Goal: Task Accomplishment & Management: Complete application form

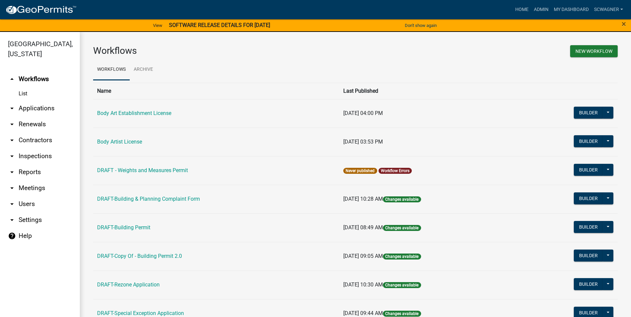
click at [42, 105] on link "arrow_drop_down Applications" at bounding box center [40, 108] width 80 height 16
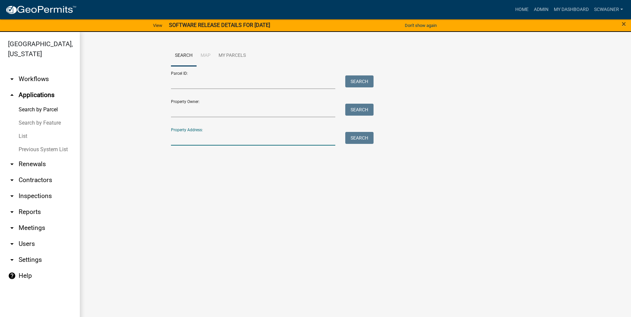
click at [205, 140] on input "Property Address:" at bounding box center [253, 139] width 165 height 14
type input "7655"
click at [355, 133] on button "Search" at bounding box center [359, 138] width 28 height 12
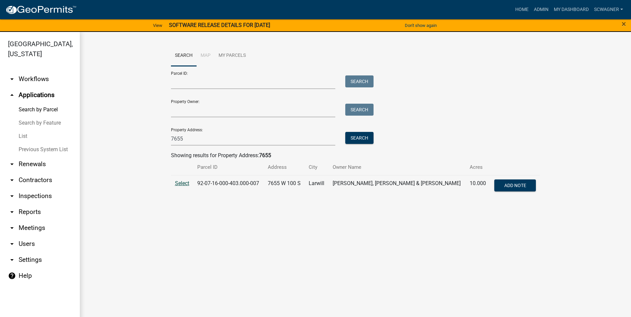
click at [179, 182] on span "Select" at bounding box center [182, 183] width 14 height 6
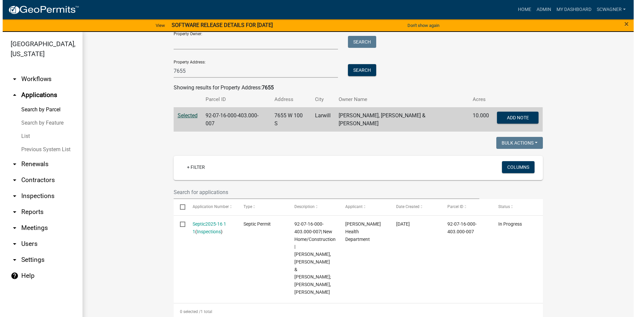
scroll to position [133, 0]
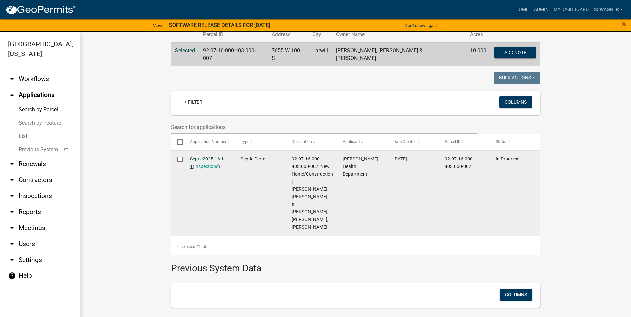
click at [209, 156] on link "Septic2025-16 1 1" at bounding box center [207, 162] width 34 height 13
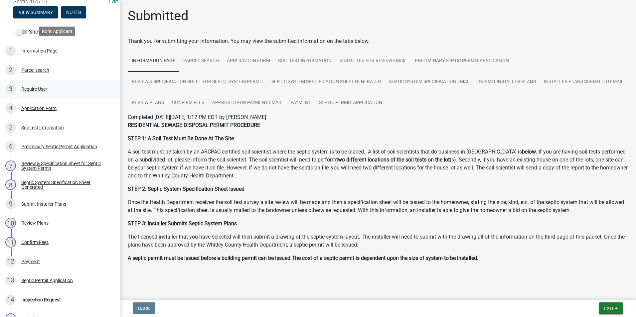
scroll to position [175, 0]
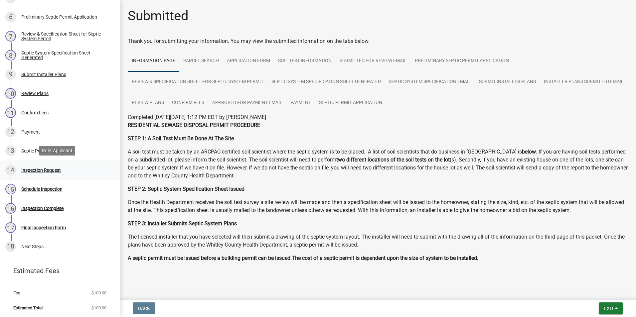
click at [42, 170] on div "Inspection Request" at bounding box center [41, 170] width 40 height 5
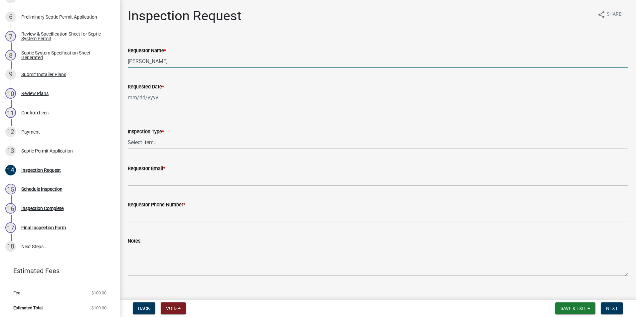
click at [170, 65] on input "[PERSON_NAME]" at bounding box center [378, 62] width 500 height 14
type input "L"
type input "s"
type input "[PERSON_NAME]"
type input "[DATE]"
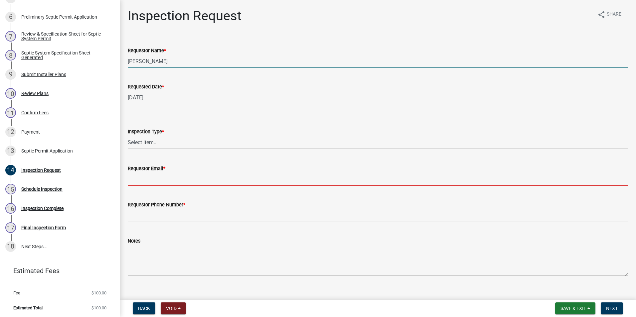
type input "[EMAIL_ADDRESS][DOMAIN_NAME]"
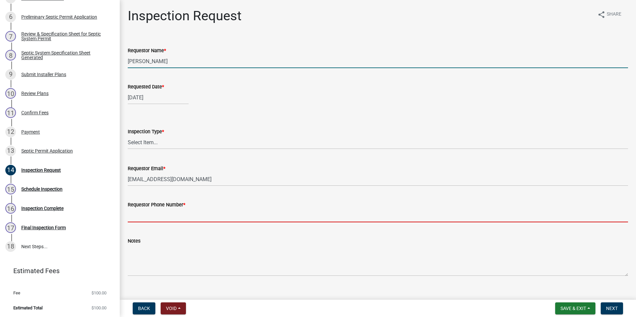
type input "2602483121"
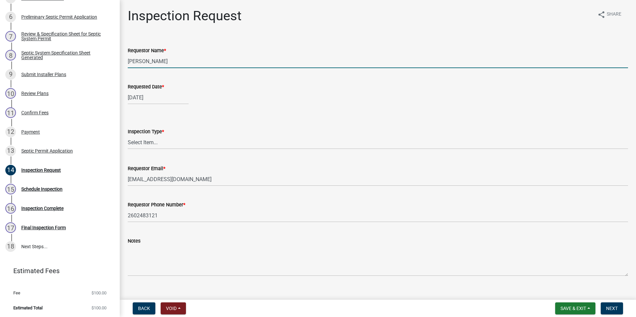
select select "10"
select select "2025"
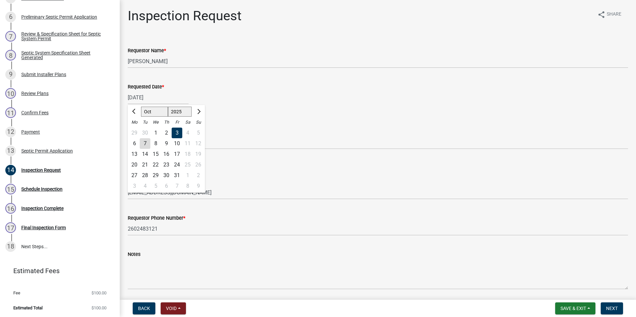
click at [146, 144] on div "7" at bounding box center [145, 143] width 11 height 11
type input "[DATE]"
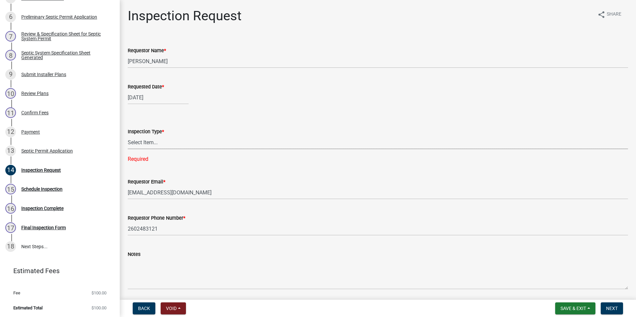
click at [146, 144] on select "Select Item... Septic Inspection" at bounding box center [378, 143] width 500 height 14
click at [128, 136] on select "Select Item... Septic Inspection" at bounding box center [378, 143] width 500 height 14
select select "dfdf2d03-a7c8-425d-a127-69a28e6ecd25"
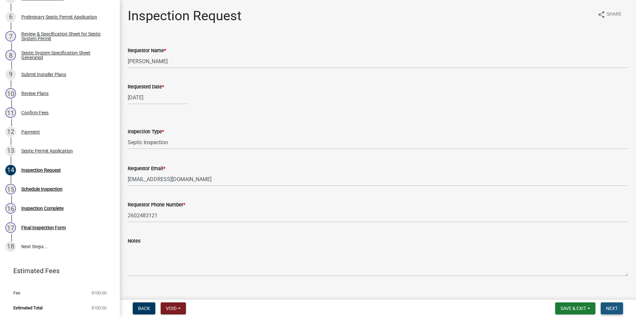
click at [612, 309] on span "Next" at bounding box center [612, 308] width 12 height 5
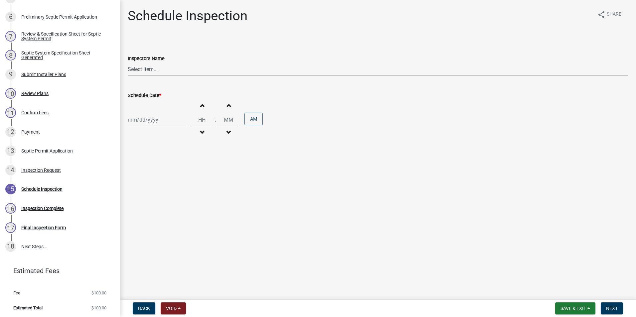
click at [143, 69] on select "Select Item... swagner ([PERSON_NAME] [PERSON_NAME]) [PERSON_NAME] ([PERSON_NAM…" at bounding box center [378, 70] width 500 height 14
select select "f7ad9f8f-cb11-4988-8b83-06889c6c21fa"
click at [128, 63] on select "Select Item... swagner ([PERSON_NAME] [PERSON_NAME]) [PERSON_NAME] ([PERSON_NAM…" at bounding box center [378, 70] width 500 height 14
select select "10"
select select "2025"
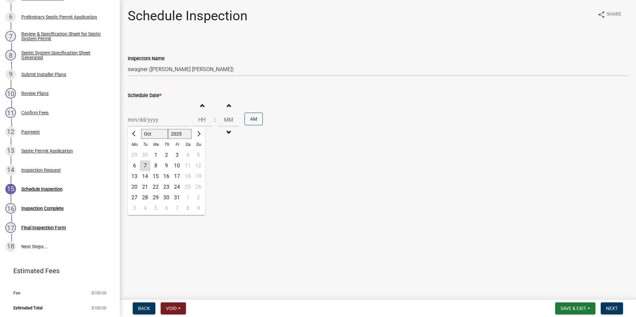
click at [147, 119] on div "[PERSON_NAME] Feb Mar Apr [PERSON_NAME][DATE] Oct Nov [DATE] 1526 1527 1528 152…" at bounding box center [158, 120] width 61 height 14
click at [144, 164] on div "7" at bounding box center [145, 166] width 11 height 11
type input "[DATE]"
click at [200, 105] on span "button" at bounding box center [201, 105] width 3 height 5
type input "01"
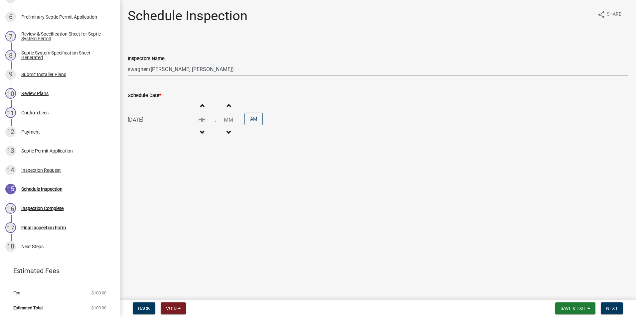
type input "00"
click at [200, 105] on span "button" at bounding box center [201, 105] width 3 height 5
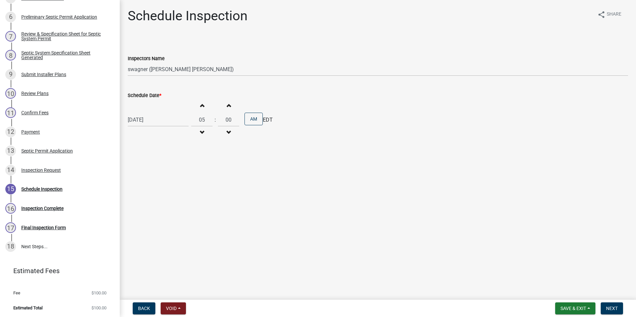
click at [200, 105] on span "button" at bounding box center [201, 105] width 3 height 5
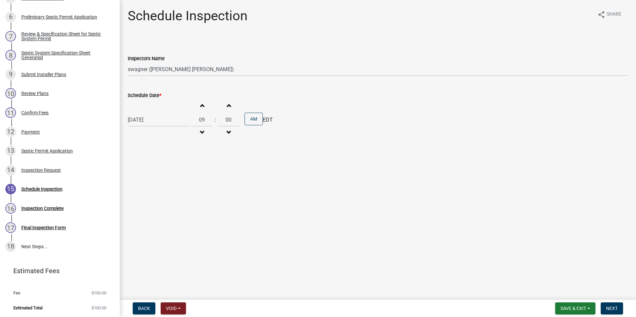
type input "10"
click at [616, 309] on span "Next" at bounding box center [612, 308] width 12 height 5
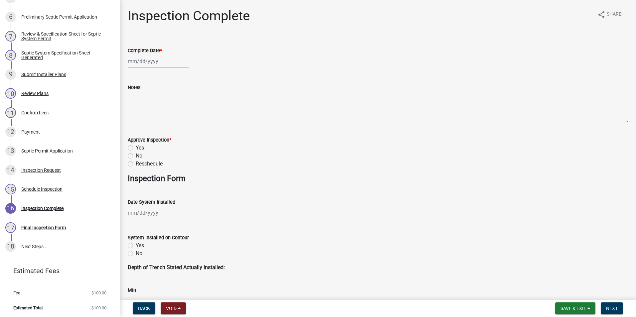
select select "10"
select select "2025"
click at [143, 59] on div "[PERSON_NAME] Feb Mar Apr [PERSON_NAME][DATE] Oct Nov [DATE] 1526 1527 1528 152…" at bounding box center [158, 62] width 61 height 14
click at [143, 105] on div "7" at bounding box center [145, 107] width 11 height 11
type input "[DATE]"
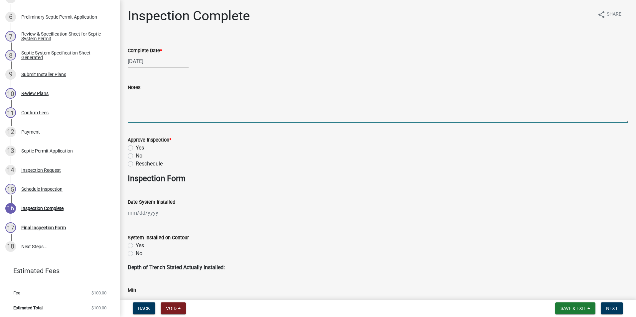
click at [147, 109] on textarea "Notes" at bounding box center [378, 106] width 500 height 31
type textarea "Septic installed by Doctor Excavating, sand bed is covered with 12" cover."
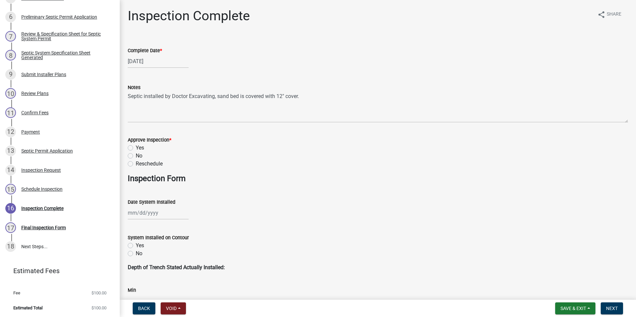
drag, startPoint x: 130, startPoint y: 149, endPoint x: 137, endPoint y: 190, distance: 41.8
click at [136, 150] on label "Yes" at bounding box center [140, 148] width 8 height 8
click at [136, 148] on input "Yes" at bounding box center [138, 146] width 4 height 4
radio input "true"
select select "10"
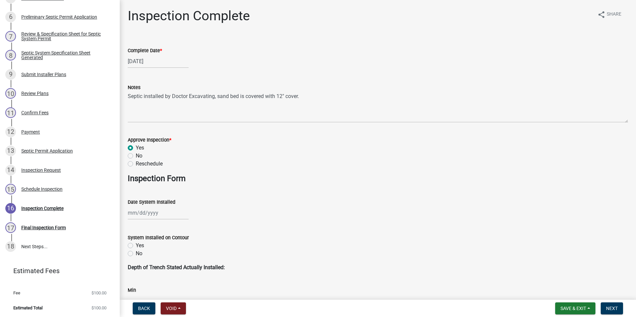
select select "2025"
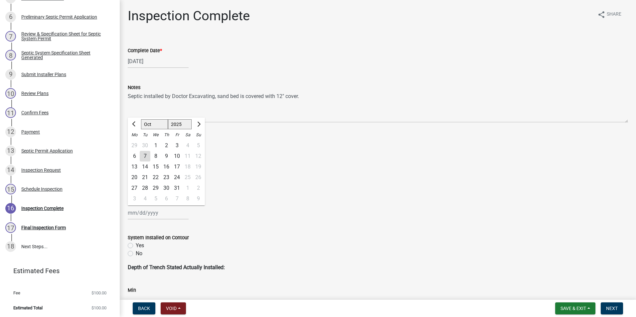
click at [147, 212] on div "[PERSON_NAME] Feb Mar Apr [PERSON_NAME][DATE] Oct Nov [DATE] 1526 1527 1528 152…" at bounding box center [158, 213] width 61 height 14
click at [147, 156] on div "7" at bounding box center [145, 156] width 11 height 11
type input "[DATE]"
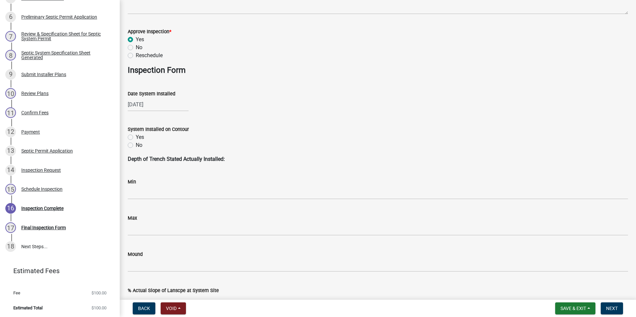
scroll to position [133, 0]
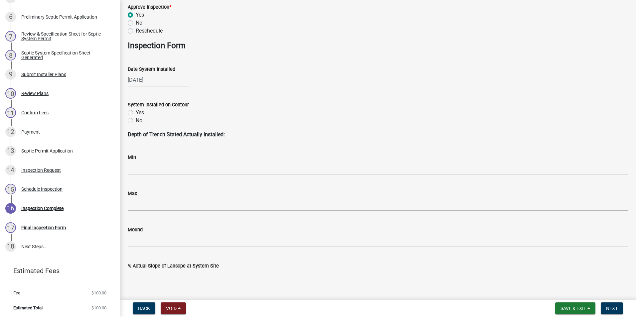
drag, startPoint x: 130, startPoint y: 112, endPoint x: 148, endPoint y: 130, distance: 25.4
click at [136, 112] on label "Yes" at bounding box center [140, 113] width 8 height 8
click at [136, 112] on input "Yes" at bounding box center [138, 111] width 4 height 4
radio input "true"
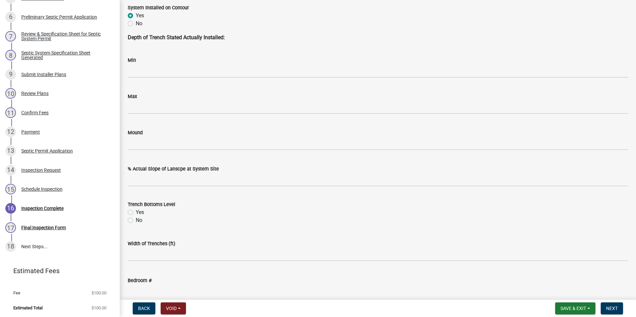
scroll to position [233, 0]
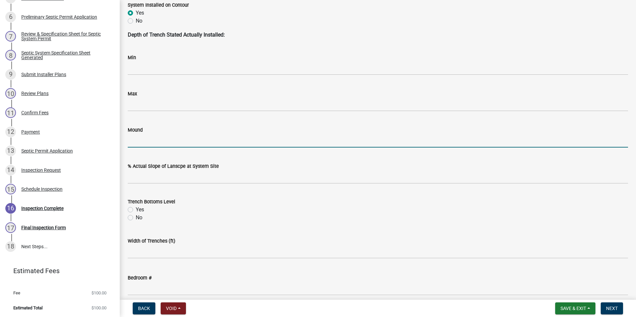
click at [151, 140] on input "Mound" at bounding box center [378, 141] width 500 height 14
type input "yes"
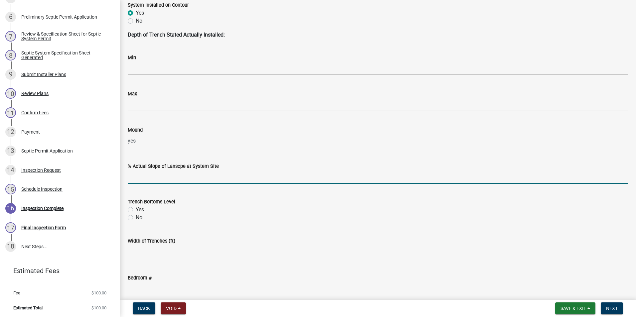
click at [144, 179] on input "text" at bounding box center [378, 177] width 500 height 14
type input "4"
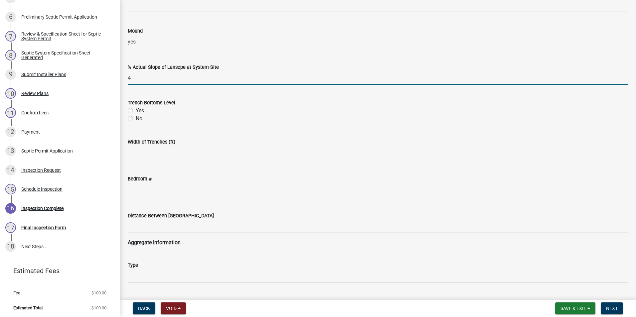
scroll to position [333, 0]
click at [144, 80] on input "4" at bounding box center [378, 77] width 500 height 14
type input "5"
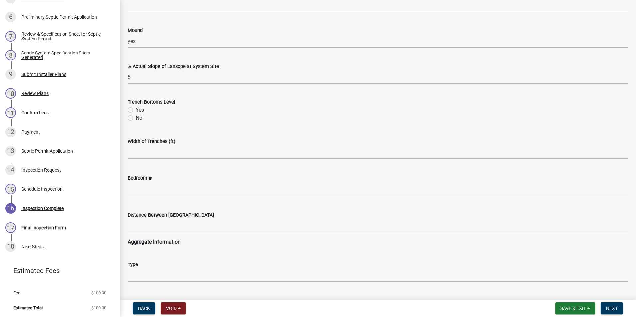
click at [183, 129] on div "Width of Trenches (ft)" at bounding box center [378, 143] width 500 height 31
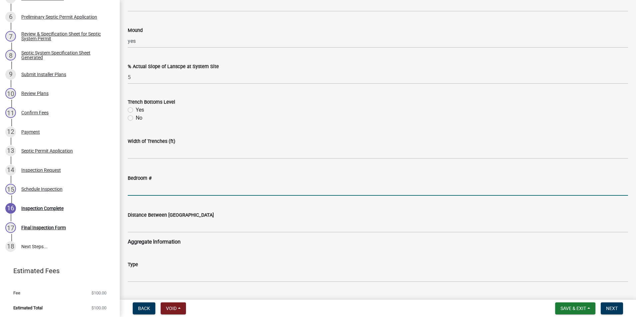
click at [138, 190] on input "text" at bounding box center [378, 189] width 500 height 14
type input "3"
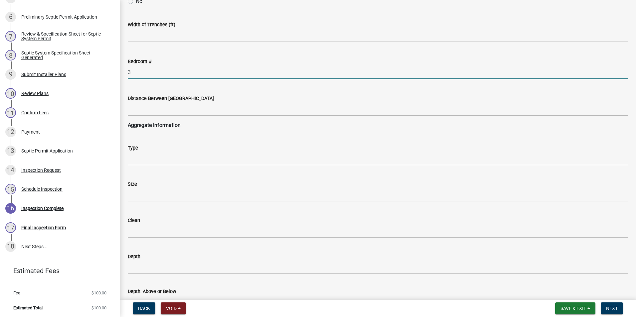
scroll to position [465, 0]
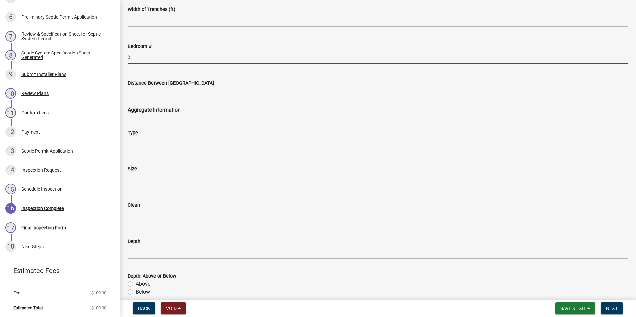
click at [136, 146] on input "Type" at bounding box center [378, 144] width 500 height 14
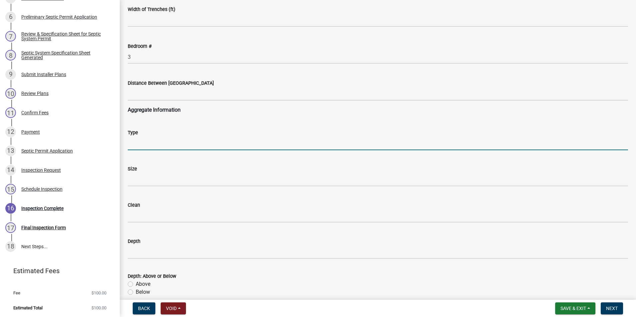
type input "sand"
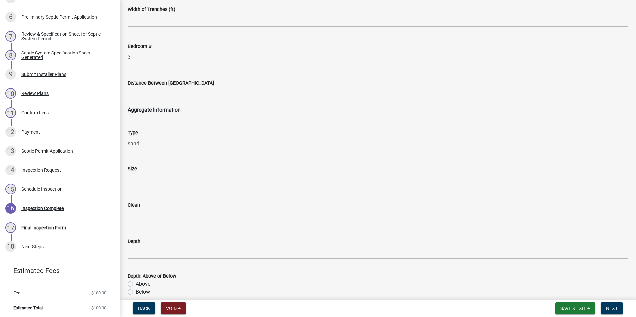
click at [144, 178] on input "Size" at bounding box center [378, 180] width 500 height 14
click at [139, 176] on input "2" at bounding box center [378, 180] width 500 height 14
type input "23"
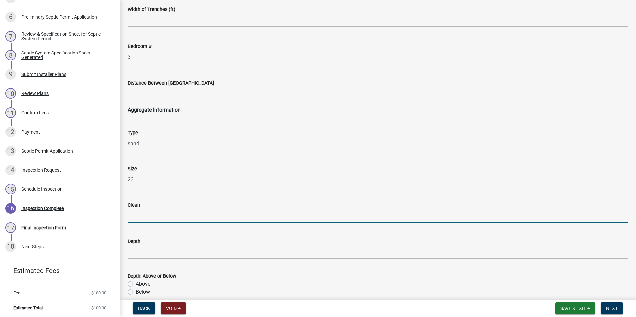
click at [143, 215] on input "Clean" at bounding box center [378, 216] width 500 height 14
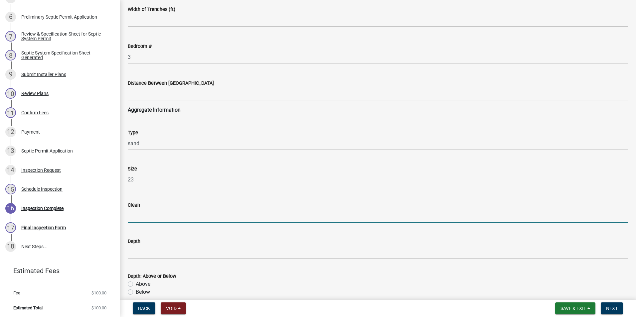
type input "yes"
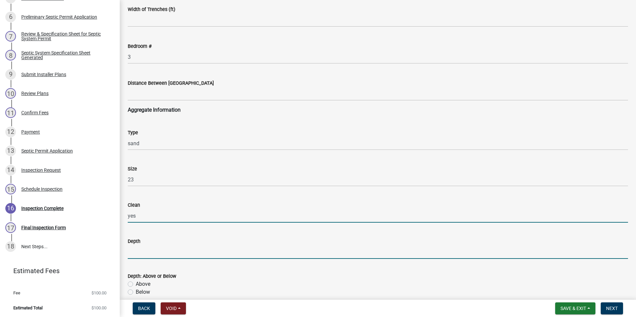
click at [149, 253] on input "Depth" at bounding box center [378, 252] width 500 height 14
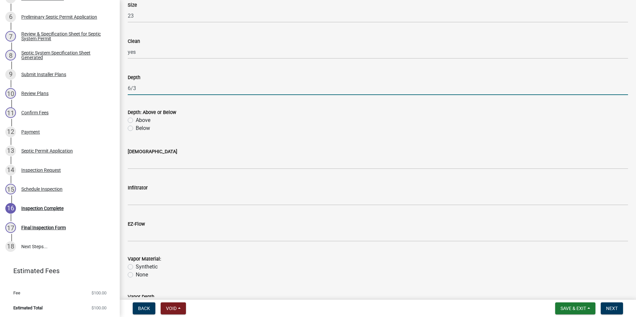
scroll to position [631, 0]
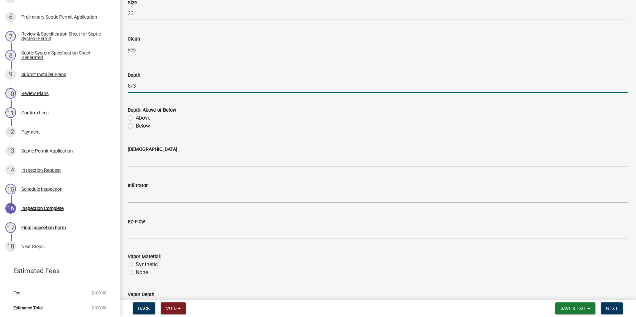
click at [154, 86] on input "6/3" at bounding box center [378, 86] width 500 height 14
type input "6"
click at [154, 87] on input "Depth" at bounding box center [378, 86] width 500 height 14
type input "12/3"
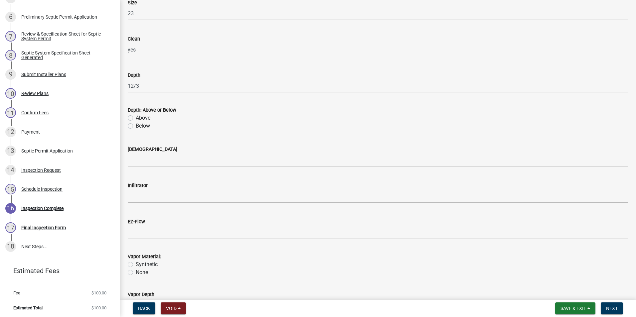
click at [136, 125] on label "Below" at bounding box center [143, 126] width 14 height 8
click at [136, 125] on input "Below" at bounding box center [138, 124] width 4 height 4
radio input "true"
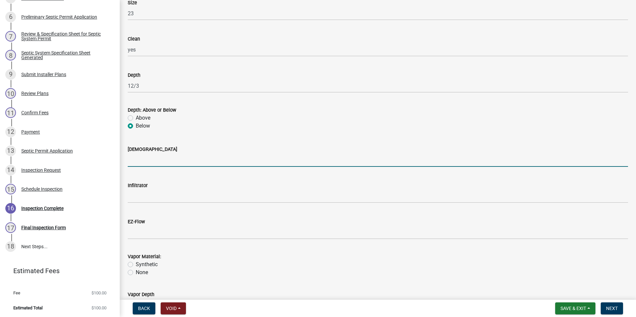
click at [137, 160] on input "[DEMOGRAPHIC_DATA]" at bounding box center [378, 160] width 500 height 14
type input "yes"
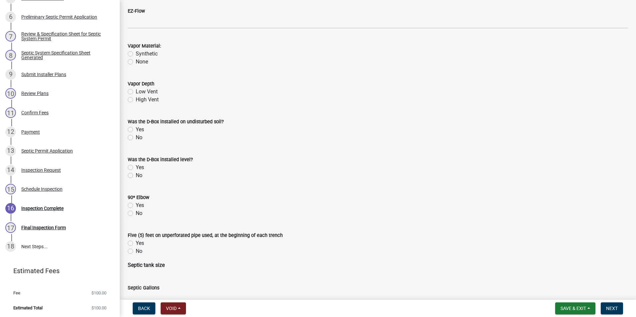
scroll to position [864, 0]
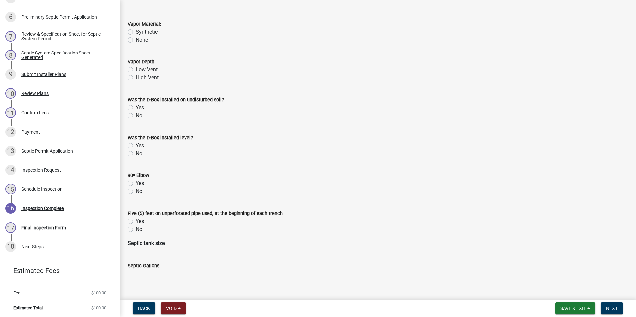
click at [136, 69] on label "Low Vent" at bounding box center [147, 70] width 22 height 8
click at [136, 69] on input "Low Vent" at bounding box center [138, 68] width 4 height 4
radio input "true"
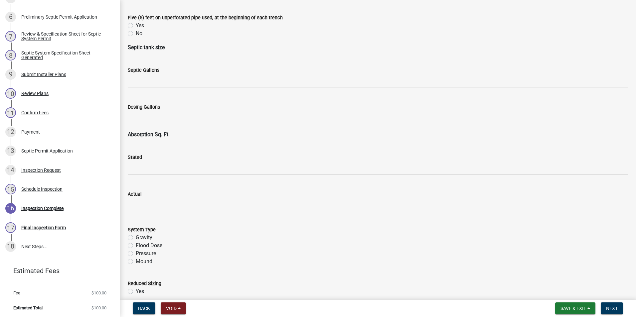
scroll to position [1063, 0]
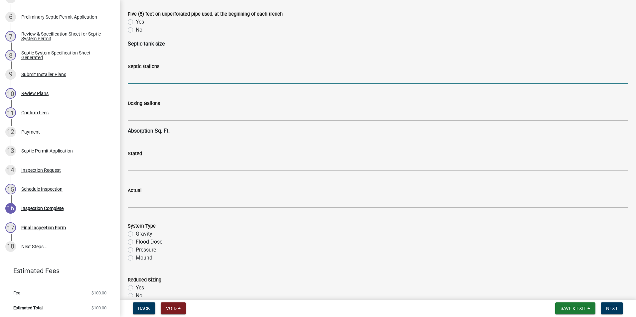
click at [131, 77] on input "text" at bounding box center [378, 77] width 500 height 14
type input "1000"
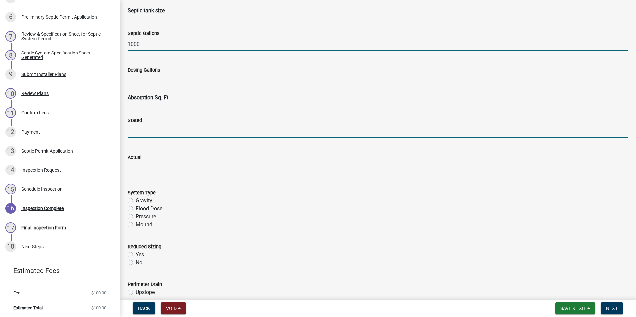
click at [139, 130] on input "text" at bounding box center [378, 131] width 500 height 14
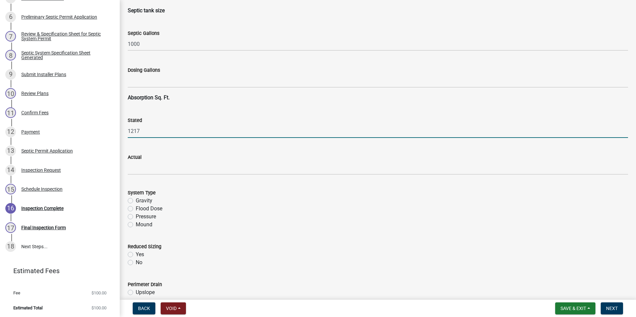
type input "1217"
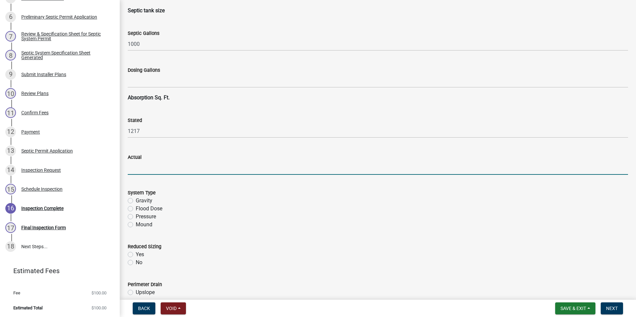
click at [146, 171] on input "text" at bounding box center [378, 168] width 500 height 14
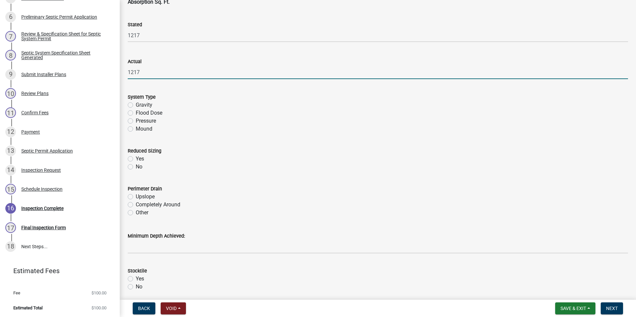
scroll to position [1196, 0]
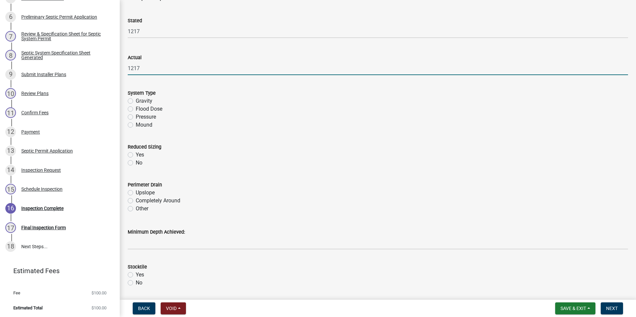
type input "1217"
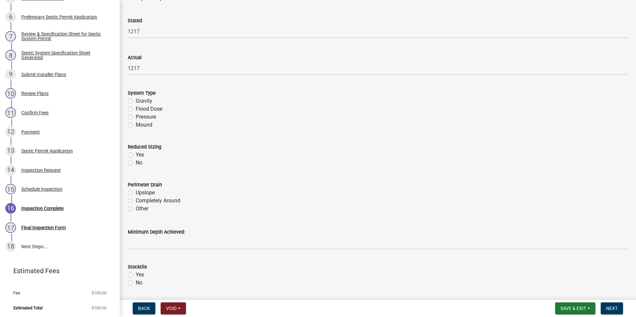
click at [136, 100] on label "Gravity" at bounding box center [144, 101] width 17 height 8
click at [136, 100] on input "Gravity" at bounding box center [138, 99] width 4 height 4
radio input "true"
click at [136, 163] on label "No" at bounding box center [139, 163] width 7 height 8
click at [136, 163] on input "No" at bounding box center [138, 161] width 4 height 4
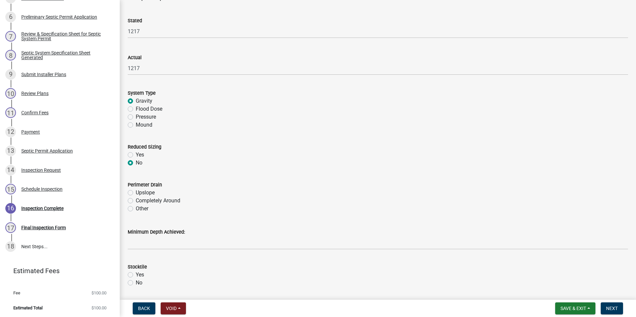
radio input "true"
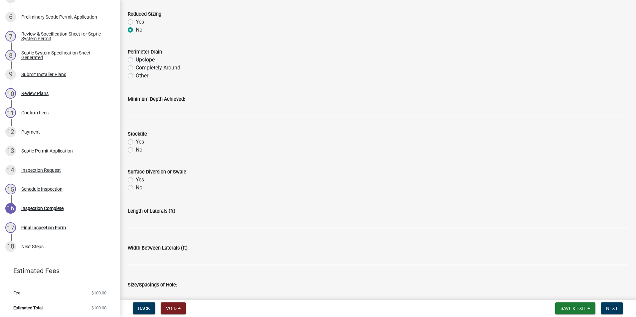
scroll to position [1362, 0]
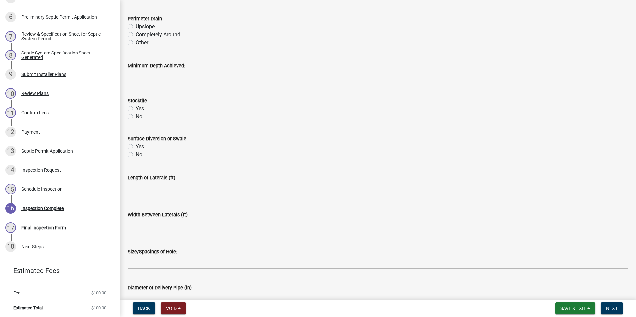
click at [136, 146] on label "Yes" at bounding box center [140, 147] width 8 height 8
click at [136, 146] on input "Yes" at bounding box center [138, 145] width 4 height 4
radio input "true"
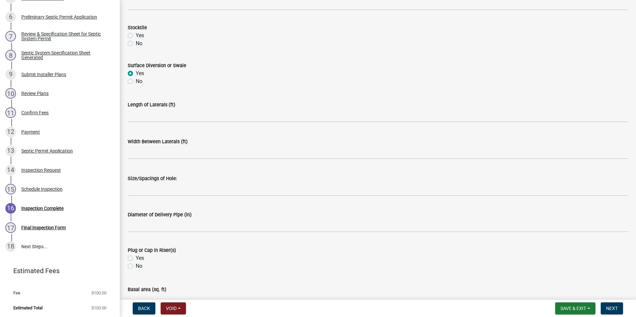
scroll to position [1462, 0]
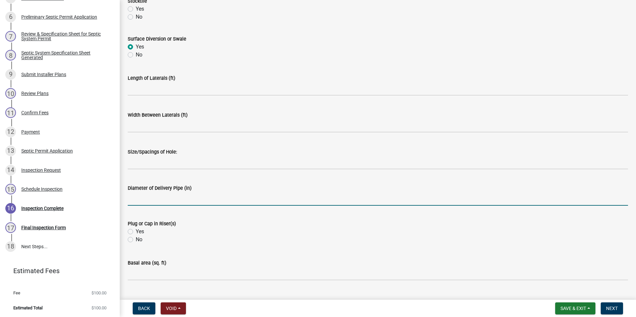
click at [164, 201] on input "text" at bounding box center [378, 199] width 500 height 14
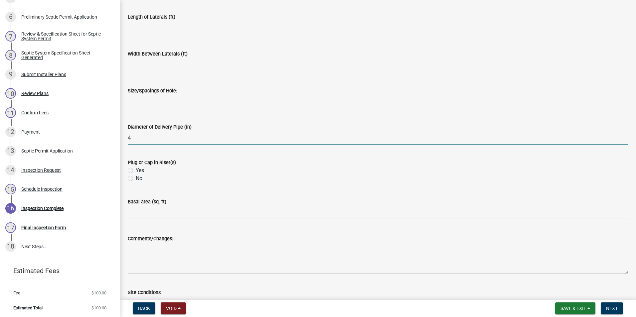
scroll to position [1529, 0]
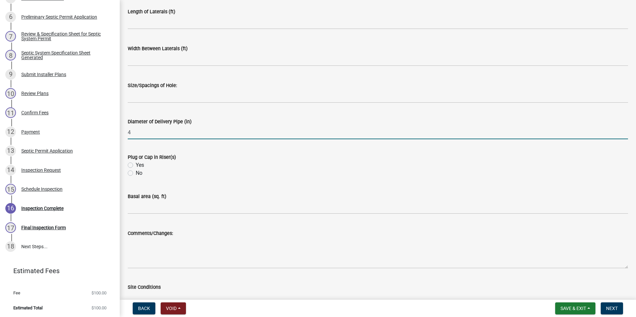
type input "4"
click at [136, 164] on label "Yes" at bounding box center [140, 165] width 8 height 8
click at [136, 164] on input "Yes" at bounding box center [138, 163] width 4 height 4
radio input "true"
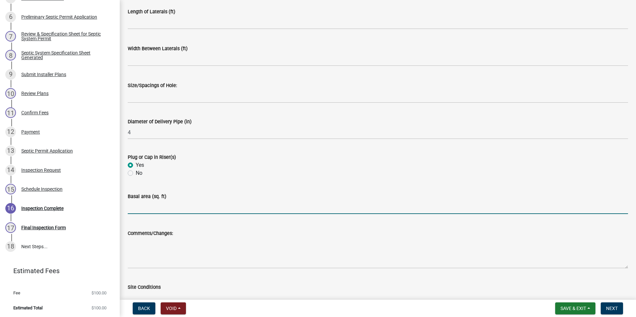
click at [151, 211] on input "text" at bounding box center [378, 208] width 500 height 14
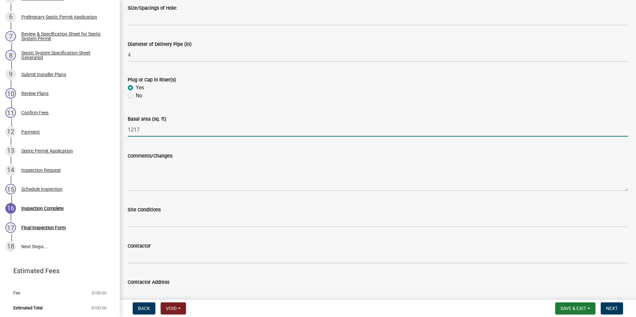
scroll to position [1662, 0]
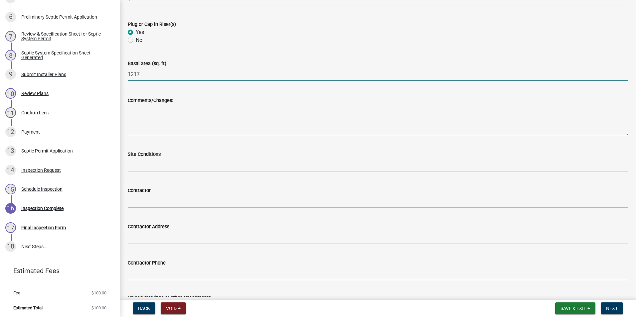
type input "1217"
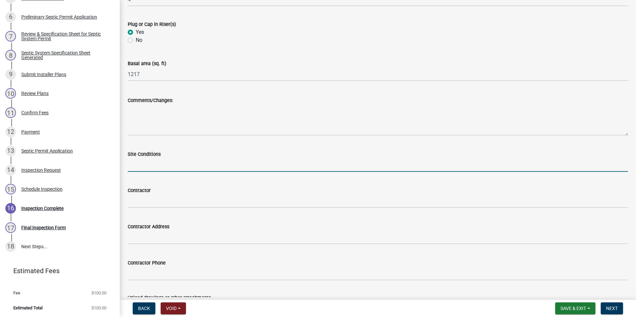
click at [155, 166] on input "Site Conditions" at bounding box center [378, 165] width 500 height 14
type input "dry"
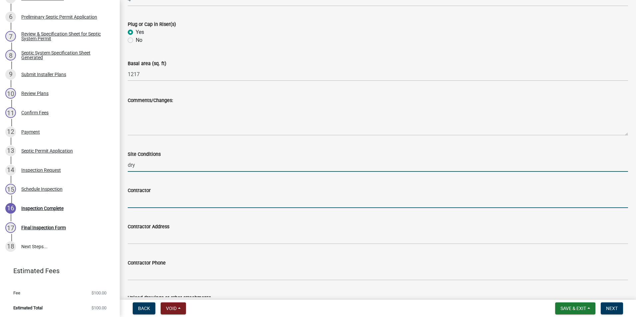
click at [148, 200] on input "Contractor" at bounding box center [378, 202] width 500 height 14
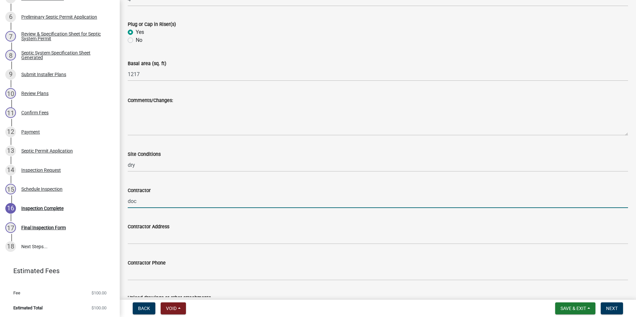
type input "Doctor Exc"
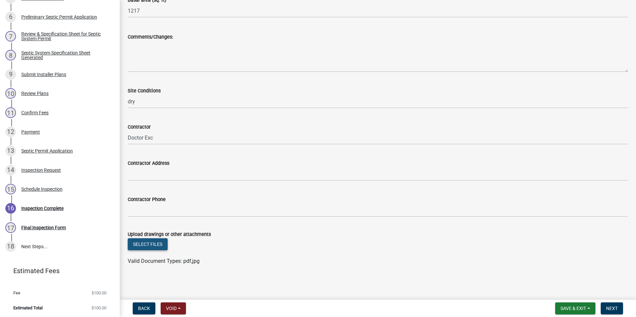
click at [152, 246] on button "Select files" at bounding box center [148, 244] width 40 height 12
click at [149, 248] on button "Select files" at bounding box center [148, 244] width 40 height 12
click at [615, 307] on span "Next" at bounding box center [612, 308] width 12 height 5
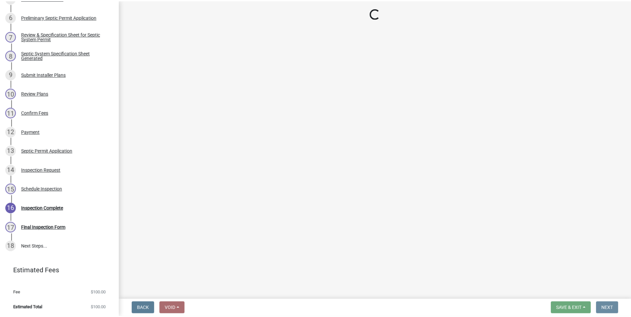
scroll to position [0, 0]
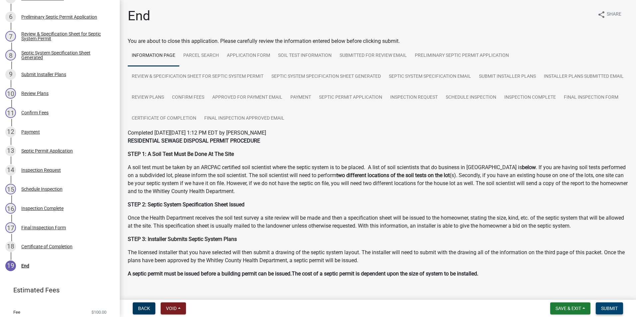
click at [609, 307] on span "Submit" at bounding box center [609, 308] width 17 height 5
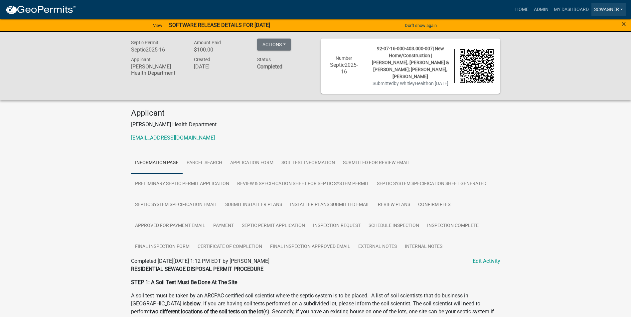
click at [601, 9] on link "scwagner" at bounding box center [608, 9] width 34 height 13
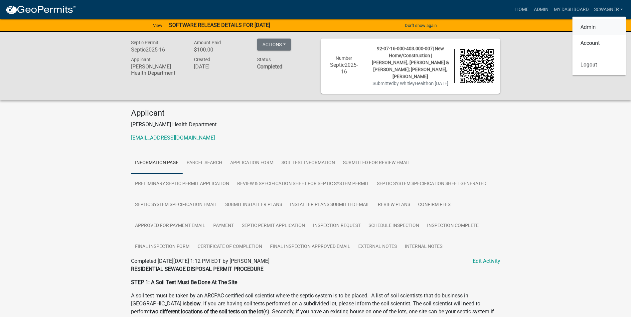
click at [594, 23] on link "Admin" at bounding box center [598, 27] width 53 height 16
